Goal: Book appointment/travel/reservation

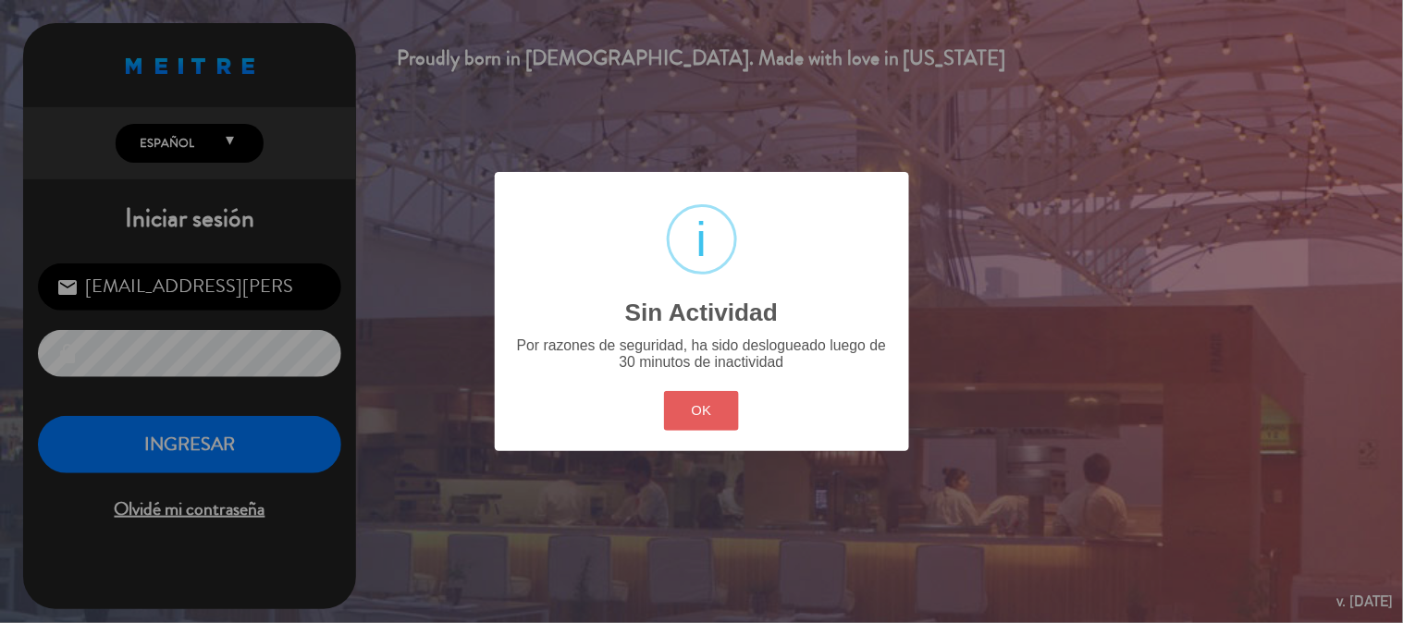
click at [685, 421] on button "OK" at bounding box center [701, 411] width 75 height 40
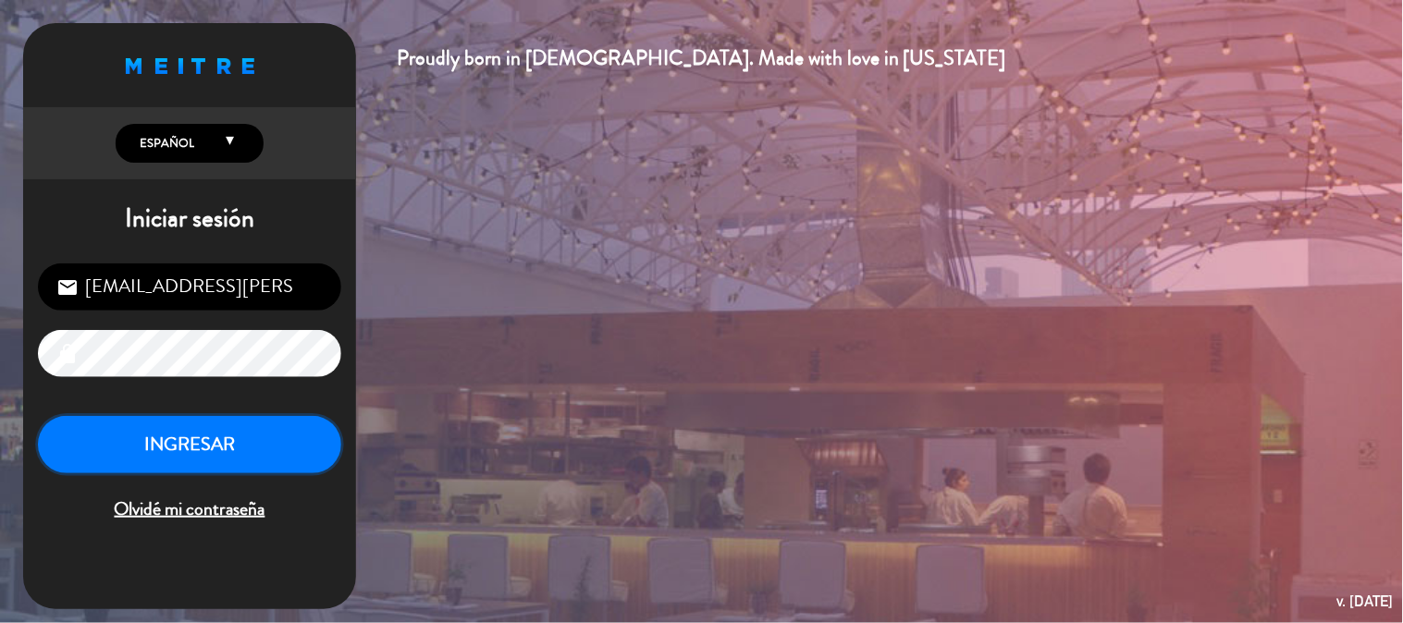
click at [210, 437] on button "INGRESAR" at bounding box center [189, 445] width 303 height 58
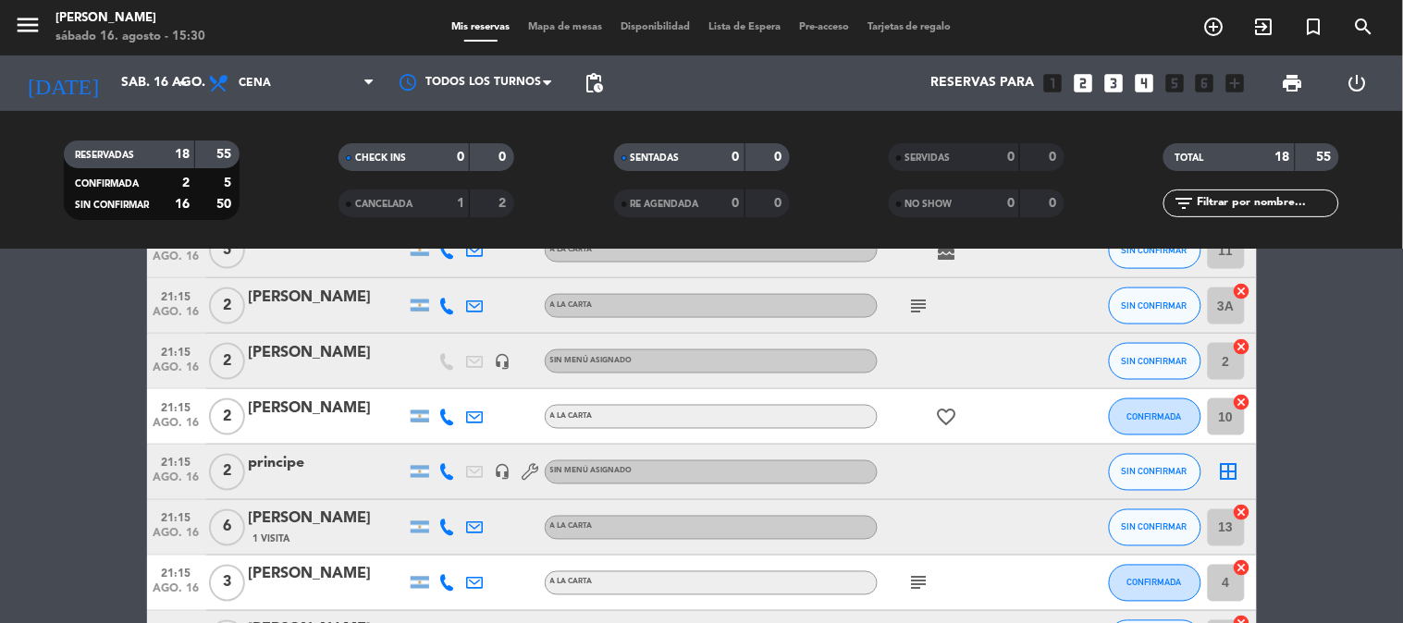
scroll to position [821, 0]
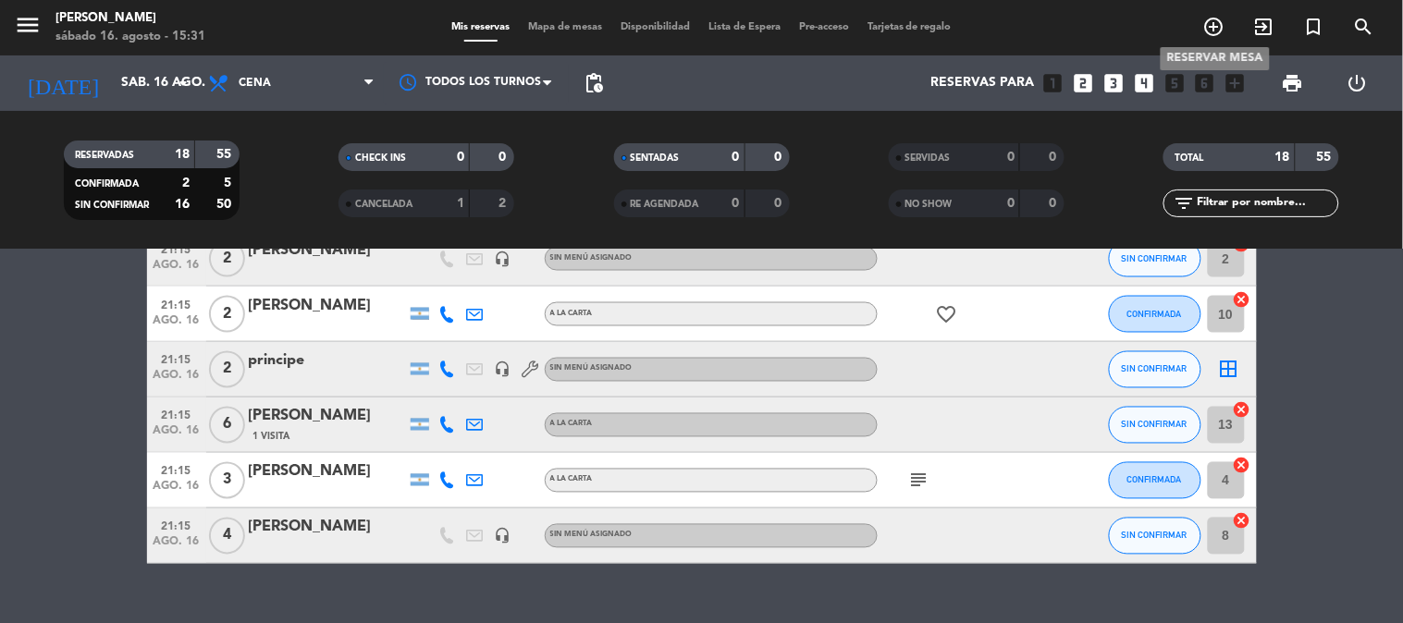
click at [1223, 13] on span "add_circle_outline" at bounding box center [1214, 26] width 50 height 31
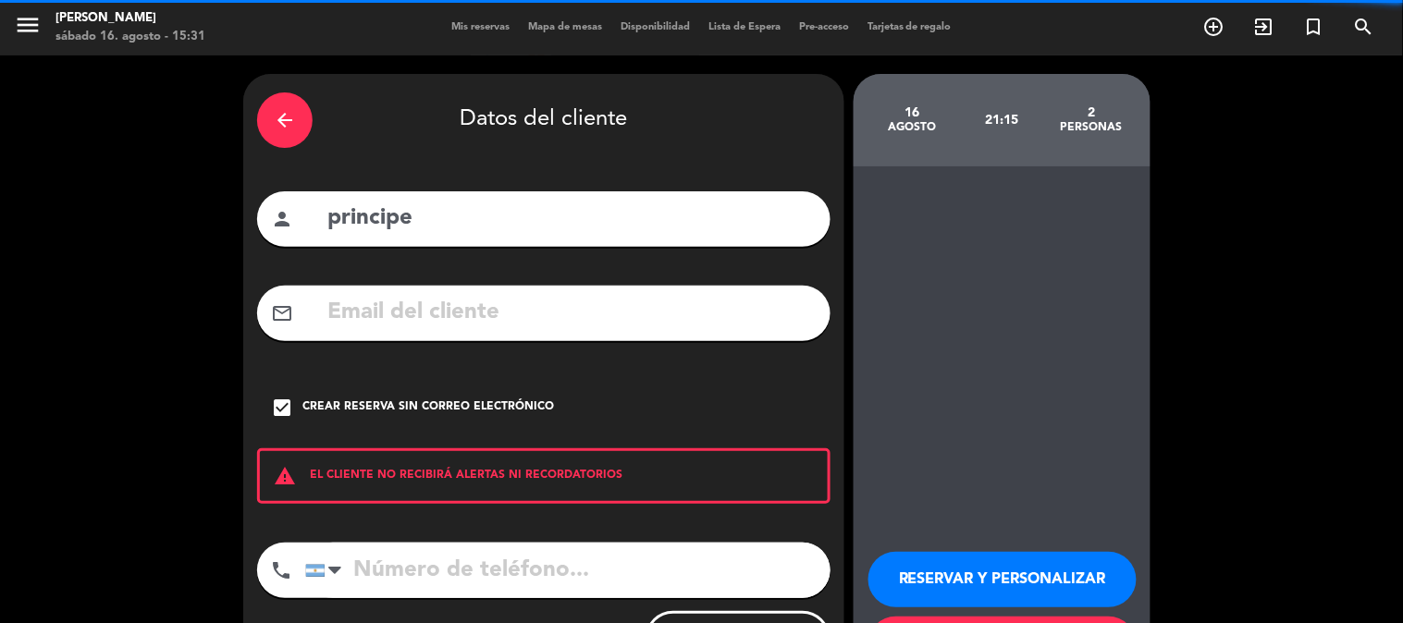
click at [450, 223] on input "principe" at bounding box center [571, 219] width 491 height 38
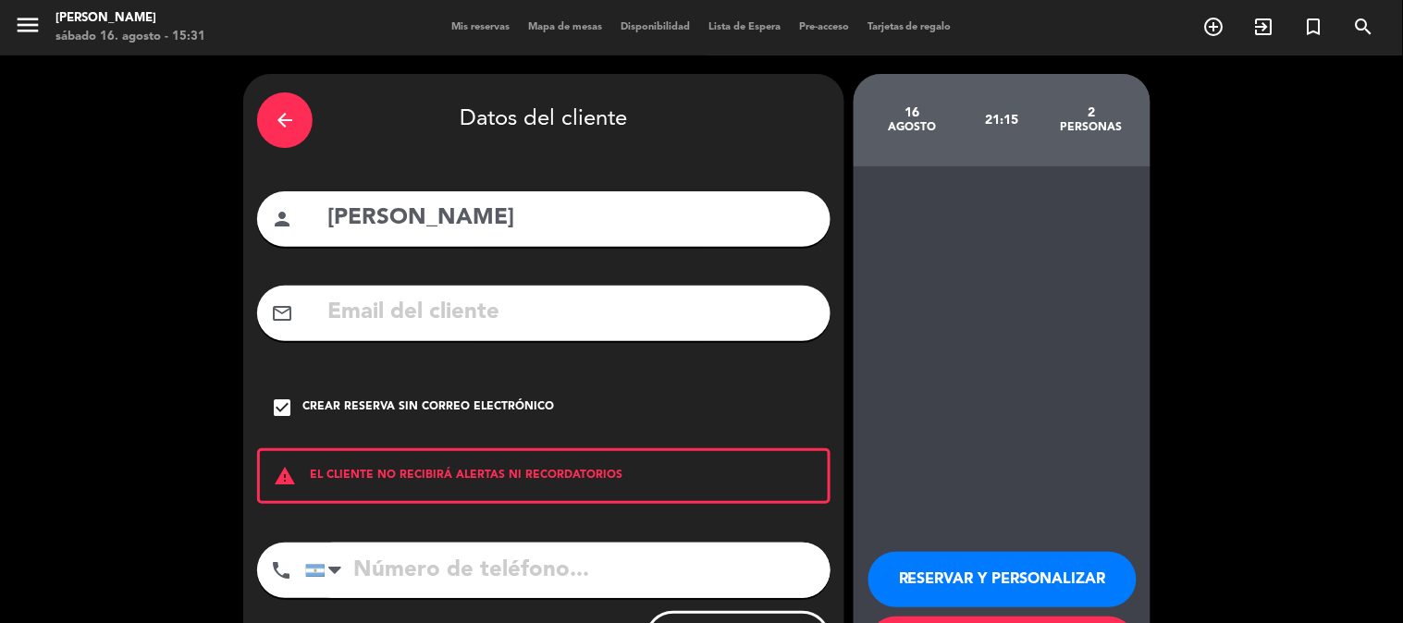
click at [342, 231] on input "[PERSON_NAME]" at bounding box center [571, 219] width 491 height 38
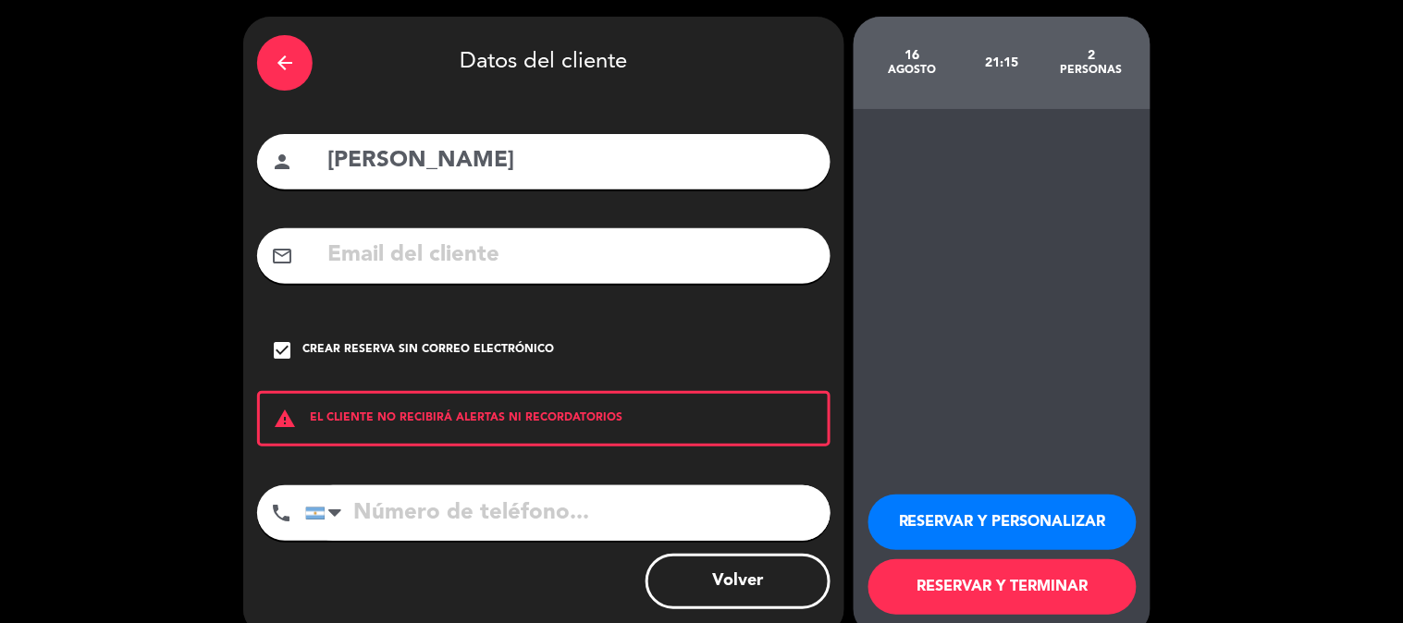
scroll to position [89, 0]
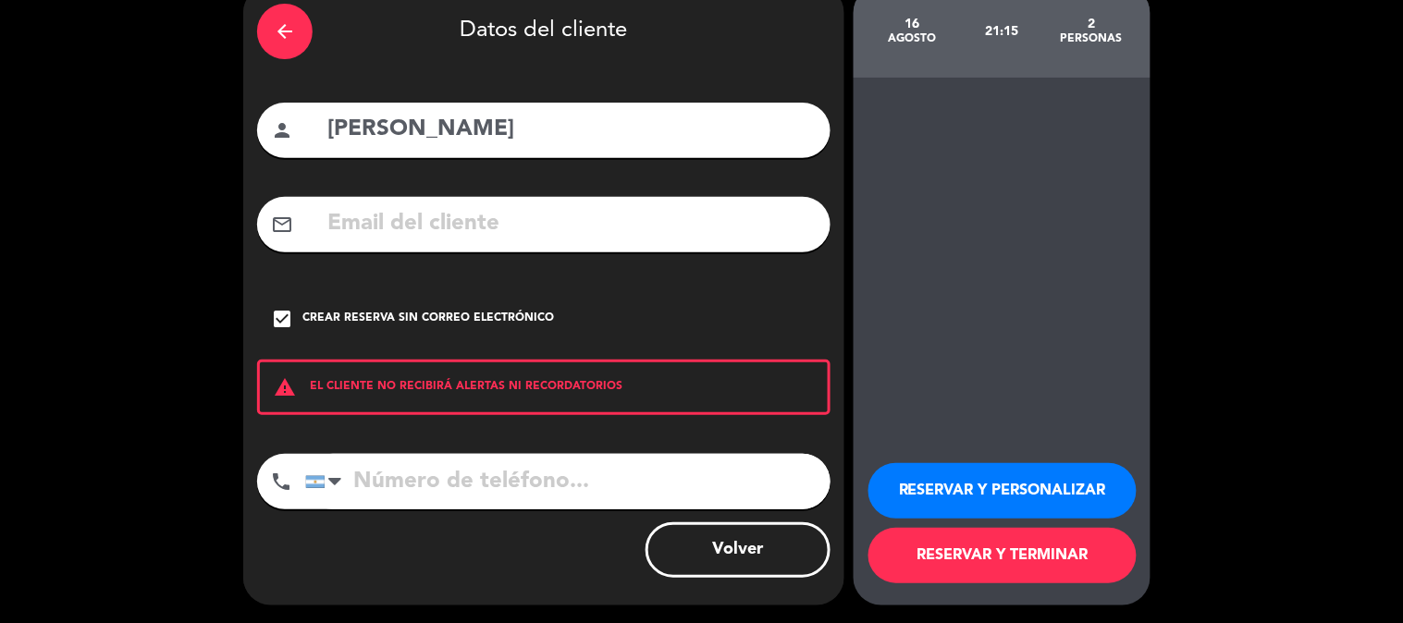
type input "[PERSON_NAME]"
click at [950, 551] on button "RESERVAR Y TERMINAR" at bounding box center [1003, 555] width 268 height 55
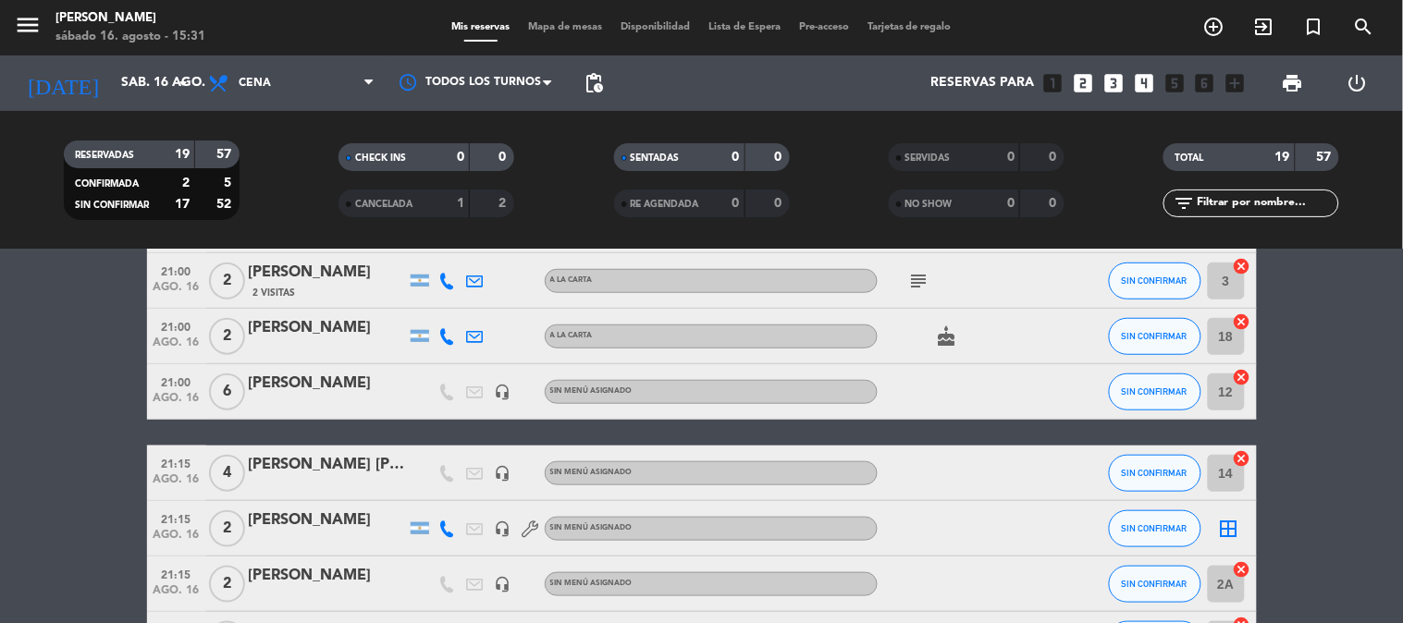
scroll to position [498, 0]
